Goal: Task Accomplishment & Management: Use online tool/utility

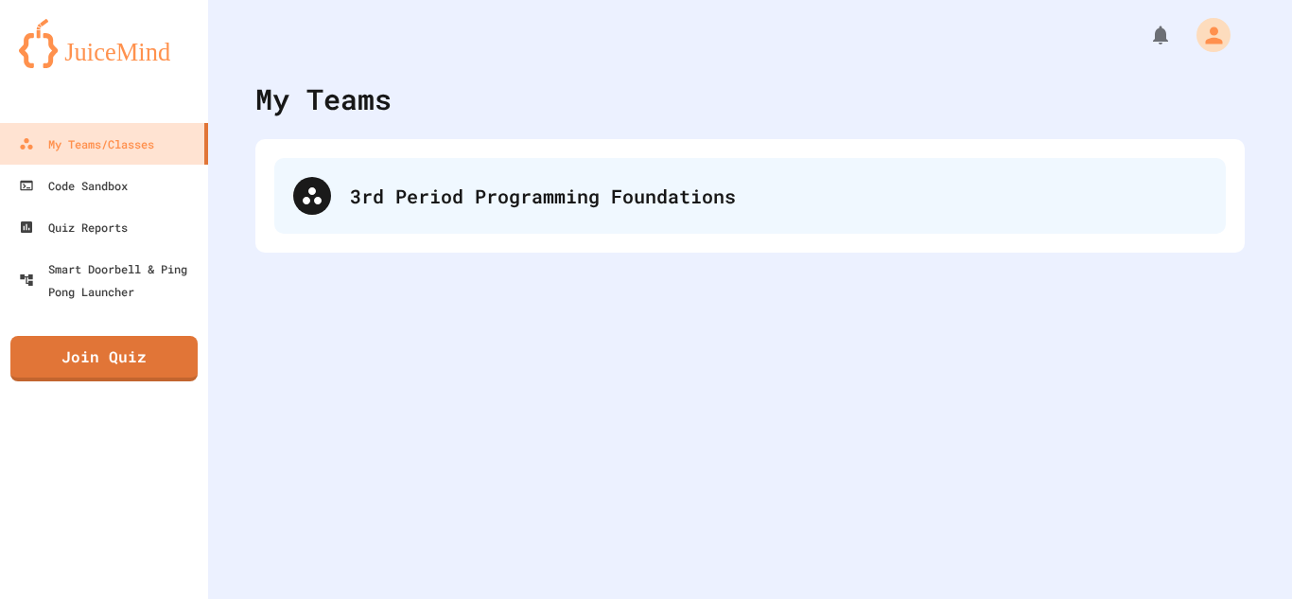
click at [753, 185] on div "3rd Period Programming Foundations" at bounding box center [778, 196] width 857 height 28
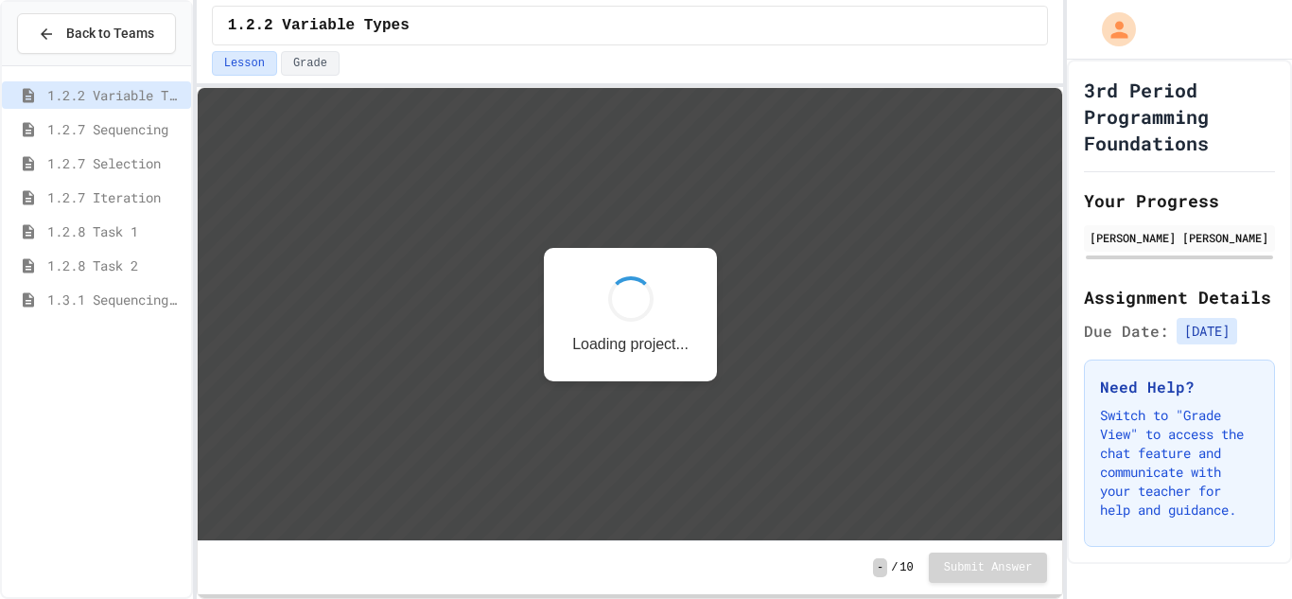
scroll to position [2, 0]
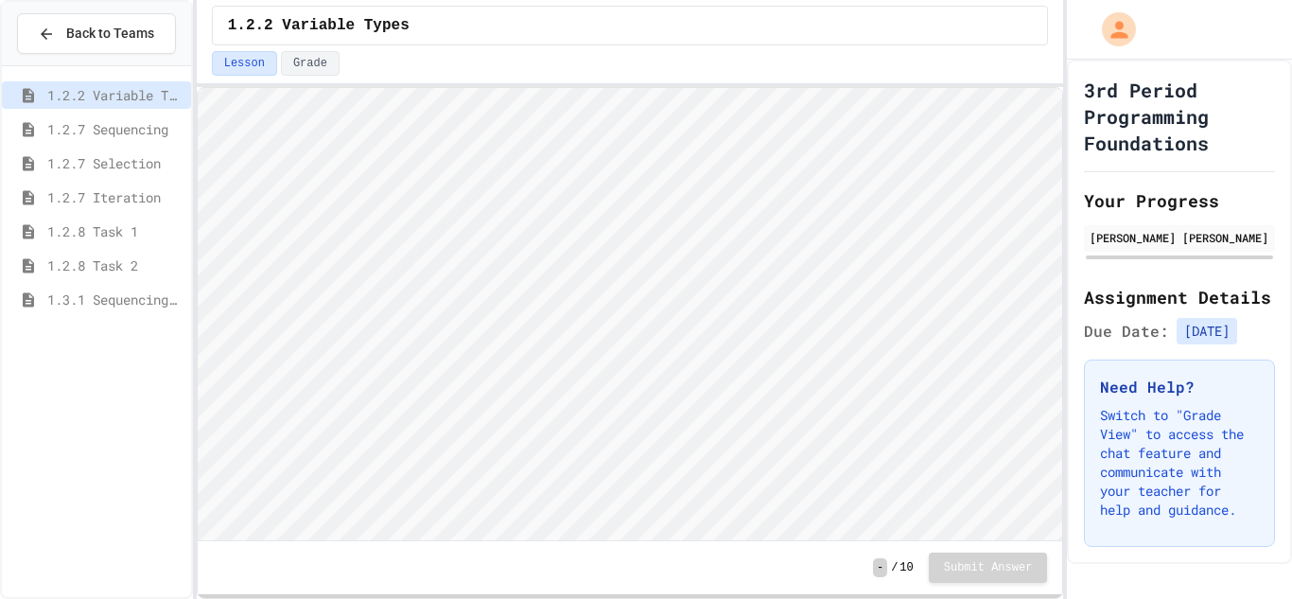
click at [114, 300] on span "1.3.1 Sequencing Patterns/Trends" at bounding box center [115, 299] width 136 height 20
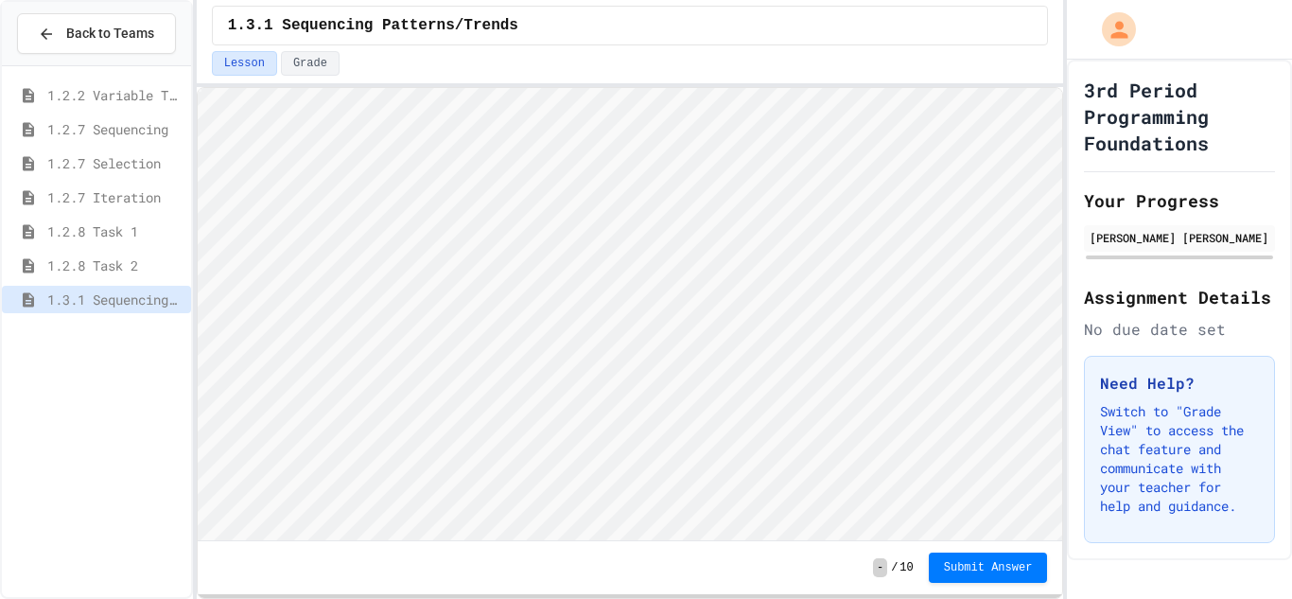
scroll to position [2, 0]
click at [154, 143] on div "1.2.7 Sequencing" at bounding box center [96, 132] width 189 height 34
click at [933, 564] on button "Submit Answer" at bounding box center [988, 566] width 119 height 30
